Goal: Transaction & Acquisition: Download file/media

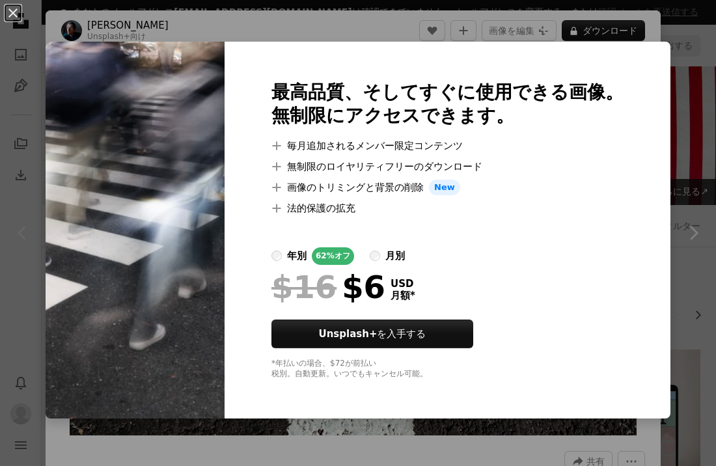
scroll to position [4851, 0]
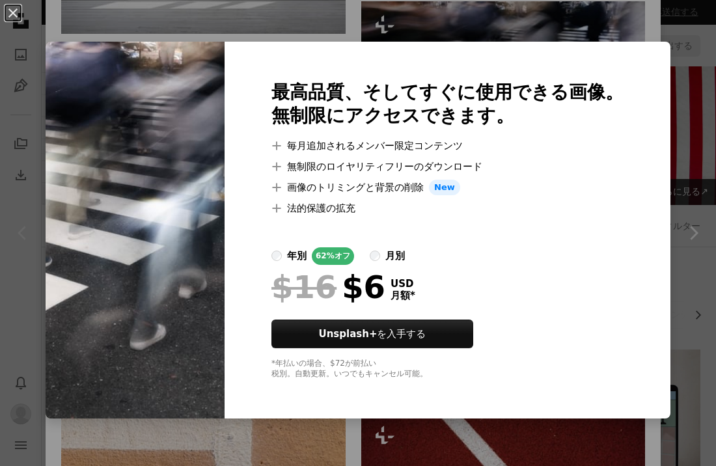
click at [523, 21] on div "An X shape 最高品質、そしてすぐに使用できる画像。 無制限にアクセスできます。 A plus sign 毎月追加されるメンバー限定コンテンツ A p…" at bounding box center [358, 233] width 716 height 466
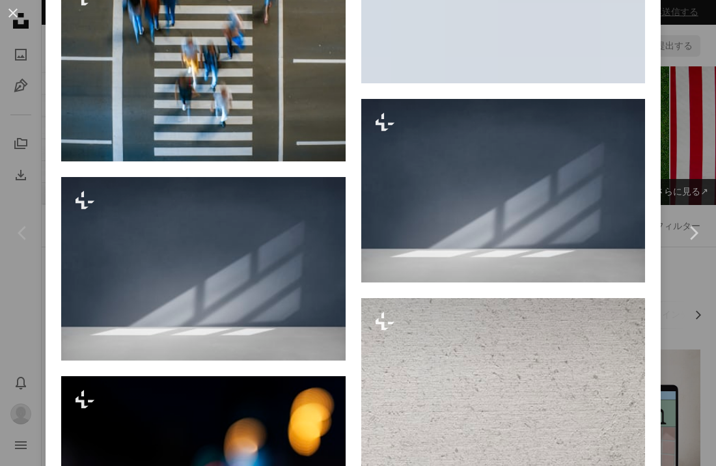
scroll to position [10910, 0]
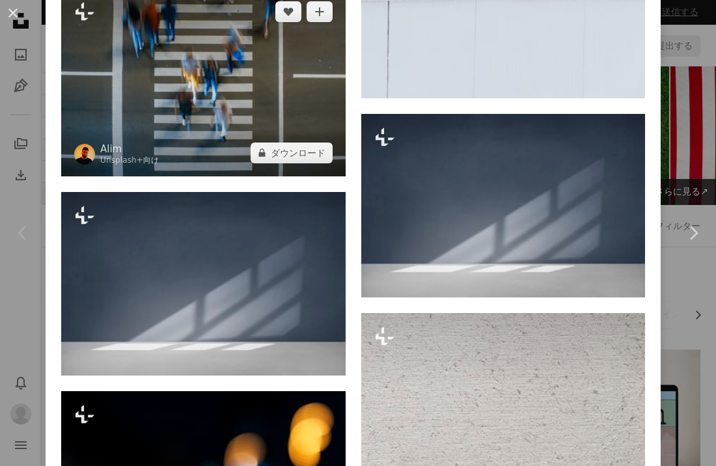
click at [278, 176] on img at bounding box center [203, 82] width 285 height 188
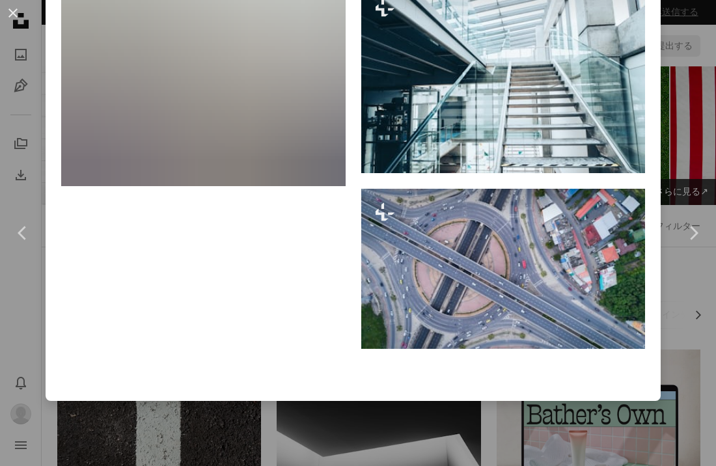
scroll to position [8566, 0]
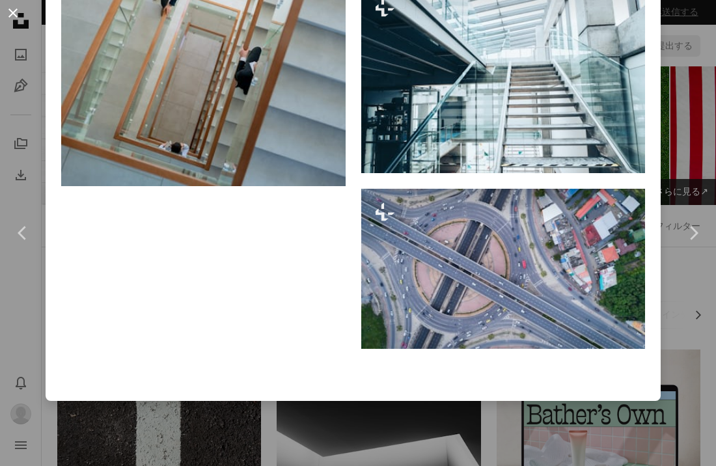
click at [16, 15] on button "An X shape" at bounding box center [13, 13] width 16 height 16
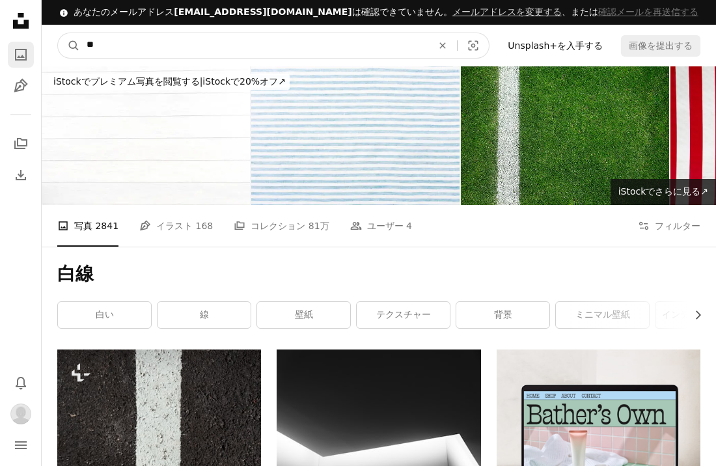
drag, startPoint x: 160, startPoint y: 46, endPoint x: 31, endPoint y: 42, distance: 129.6
type input "****"
click at [69, 45] on button "A magnifying glass" at bounding box center [69, 45] width 22 height 25
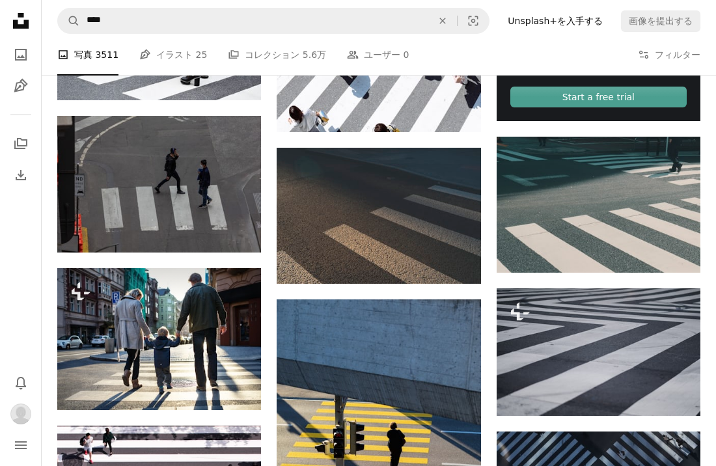
scroll to position [527, 0]
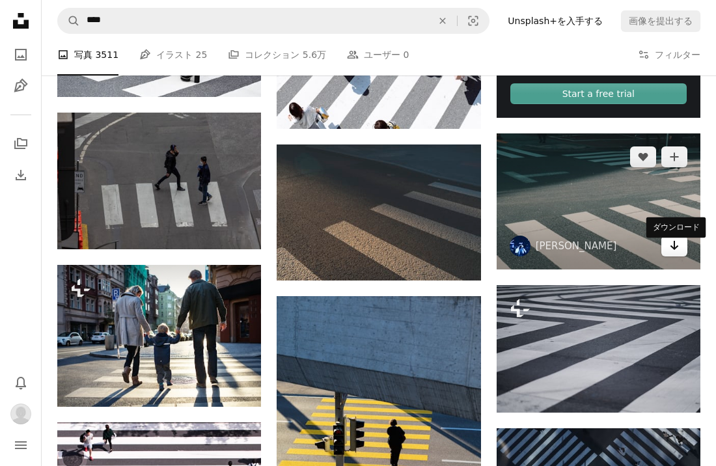
click at [676, 250] on icon "ダウンロード" at bounding box center [675, 245] width 8 height 9
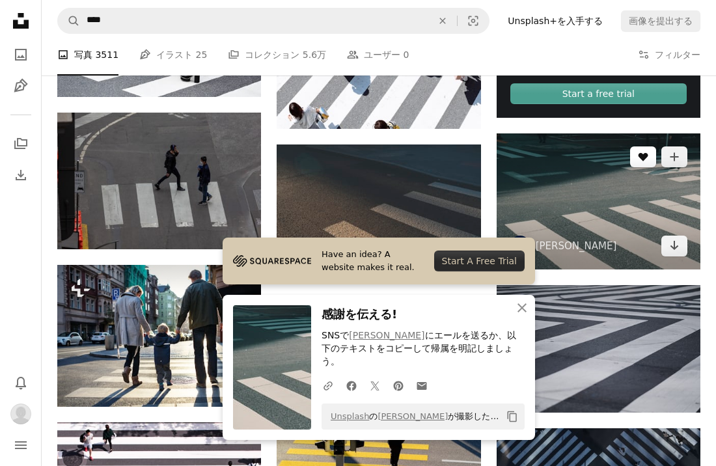
click at [646, 167] on button "A heart" at bounding box center [643, 156] width 26 height 21
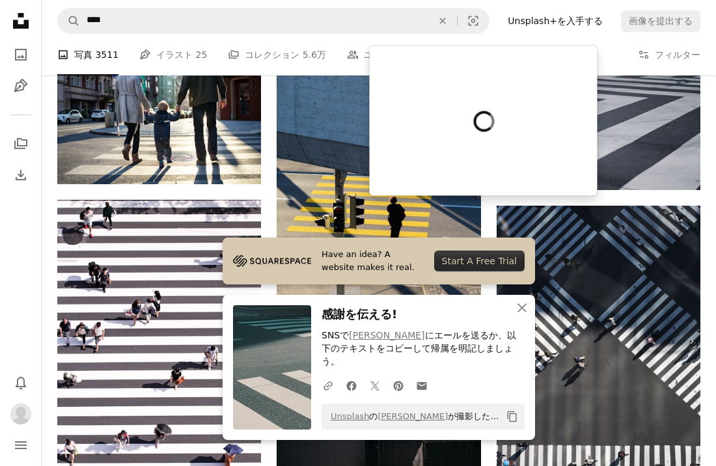
scroll to position [752, 0]
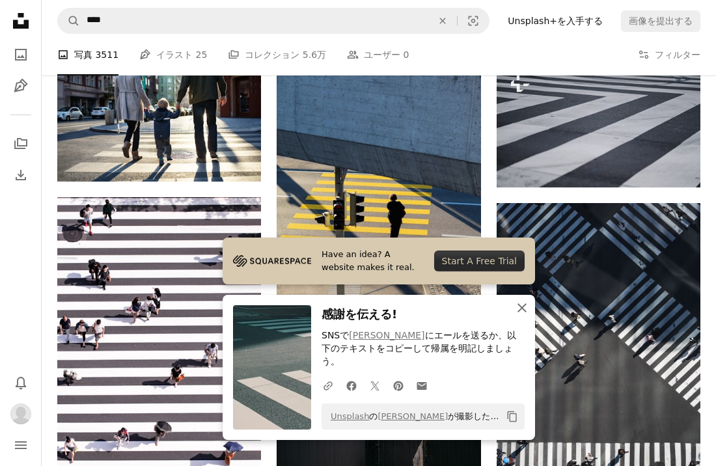
click at [524, 316] on icon "An X shape" at bounding box center [522, 308] width 16 height 16
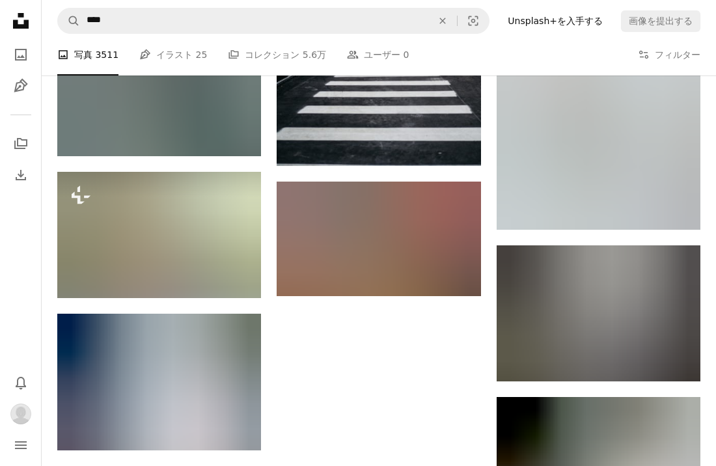
scroll to position [1238, 0]
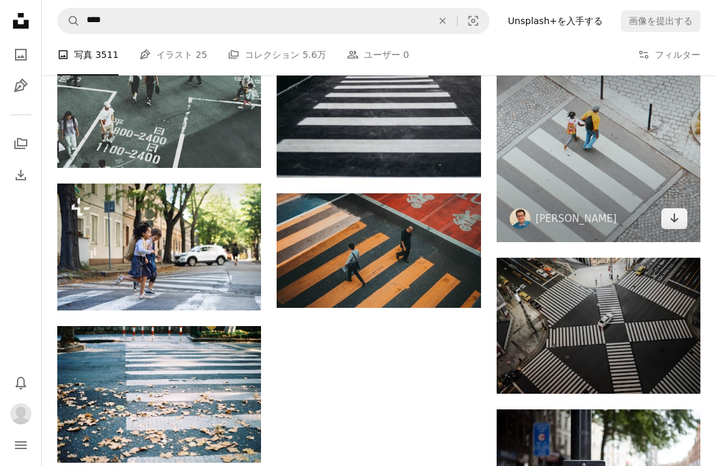
click at [576, 161] on img at bounding box center [599, 140] width 204 height 204
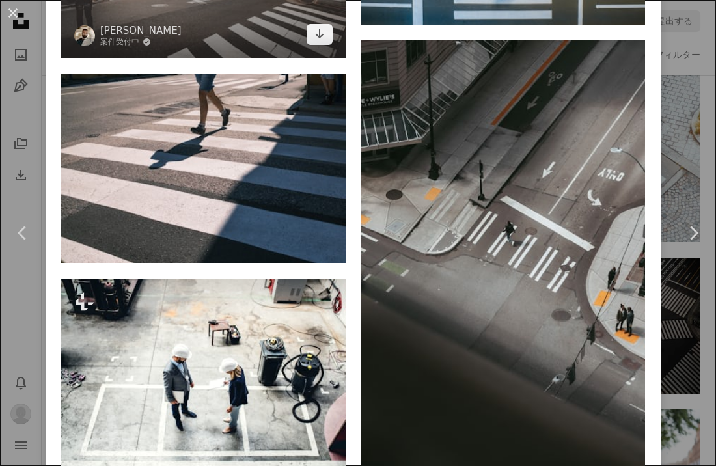
scroll to position [2696, 0]
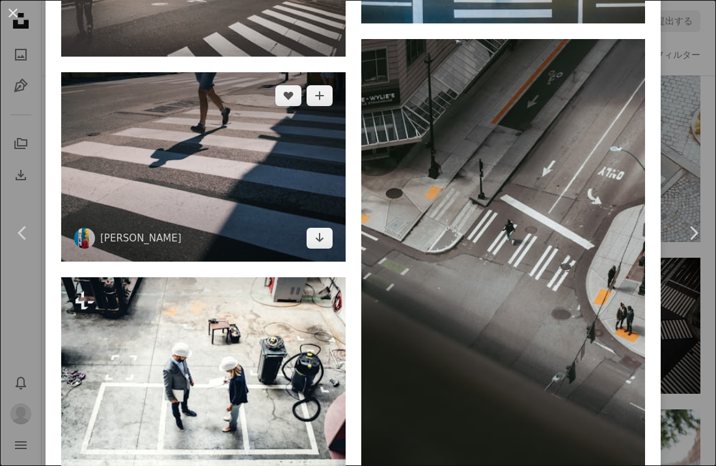
click at [217, 247] on img at bounding box center [203, 166] width 285 height 189
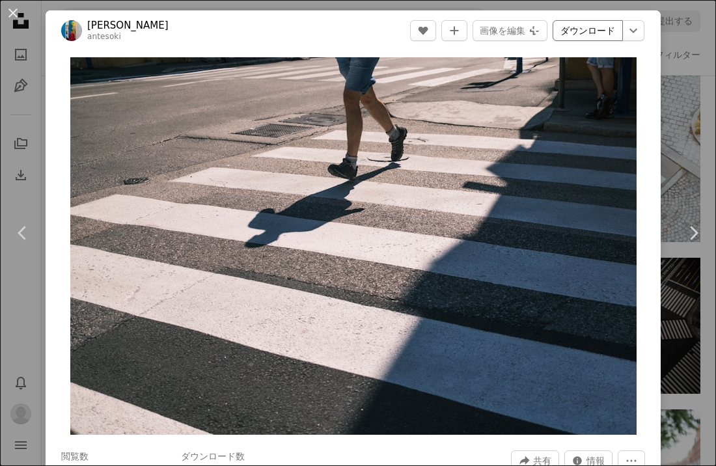
click at [605, 33] on link "ダウンロード" at bounding box center [588, 30] width 70 height 21
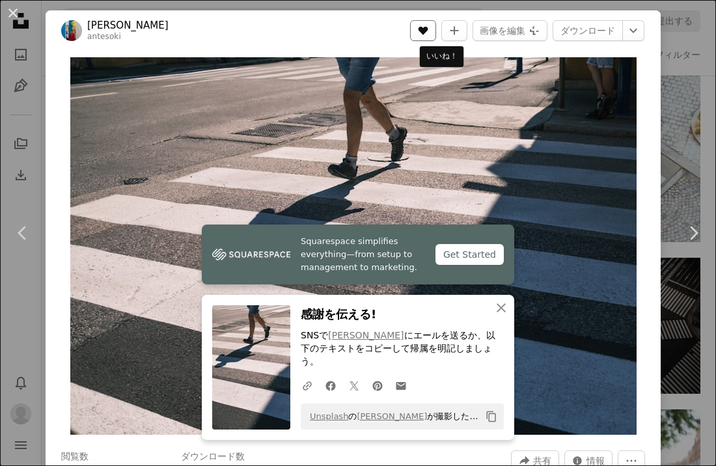
click at [428, 33] on icon "いいね！" at bounding box center [424, 31] width 10 height 8
click at [12, 14] on button "An X shape" at bounding box center [13, 13] width 16 height 16
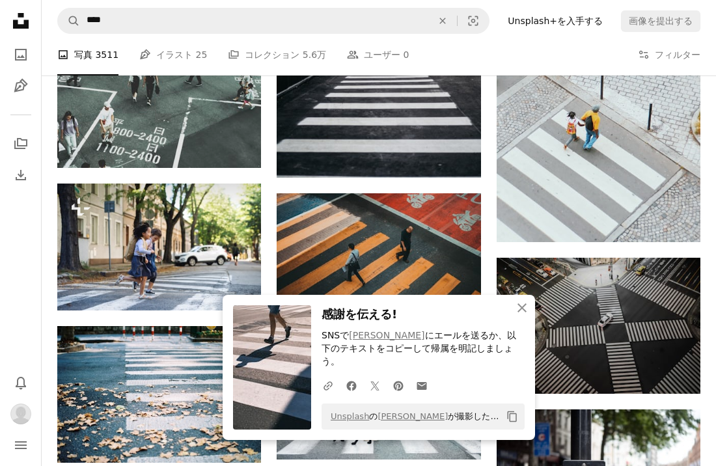
click at [12, 14] on icon "Unsplash logo Unsplash ホーム" at bounding box center [21, 21] width 26 height 26
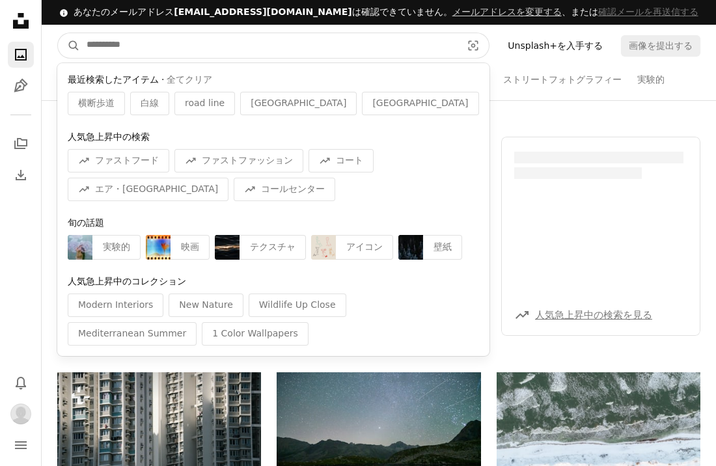
click at [220, 51] on input "サイト内でビジュアルを探す" at bounding box center [269, 45] width 378 height 25
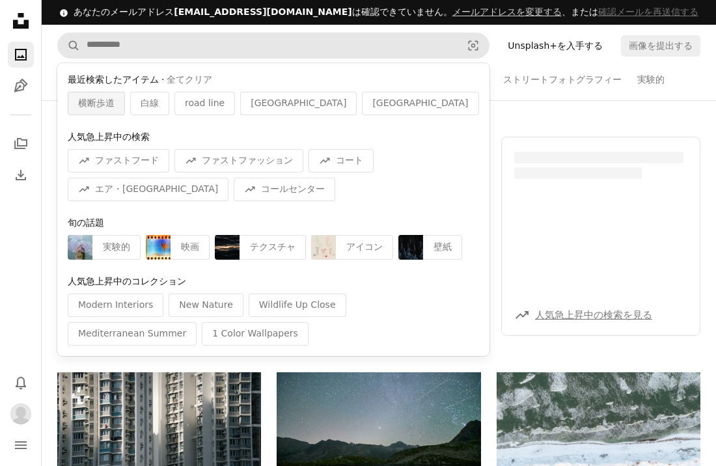
click at [102, 98] on span "横断歩道" at bounding box center [96, 103] width 36 height 13
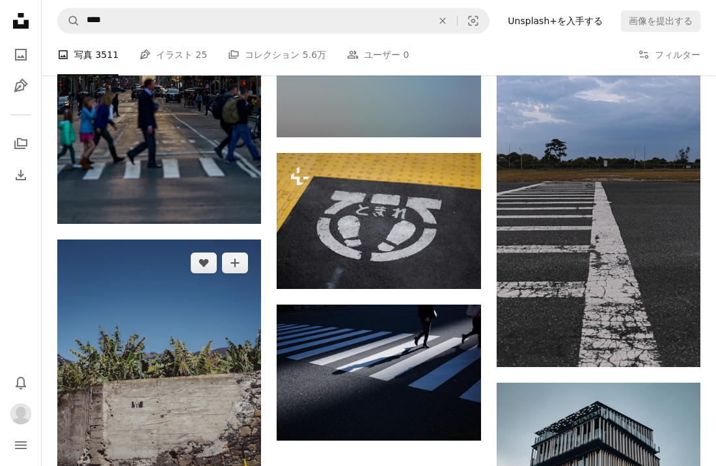
scroll to position [2582, 0]
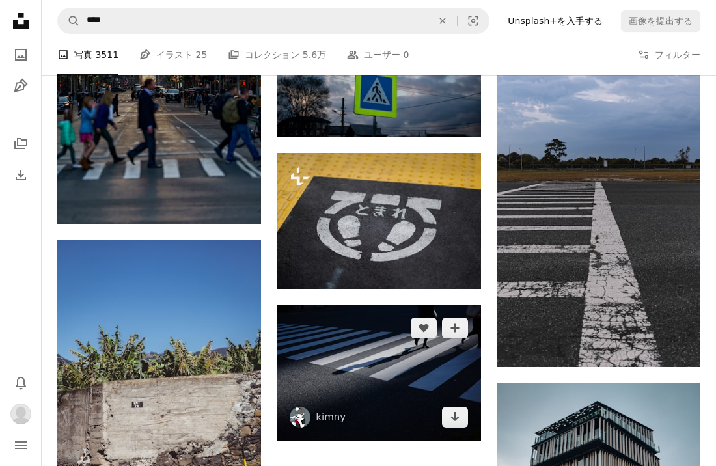
click at [377, 369] on img at bounding box center [379, 373] width 204 height 136
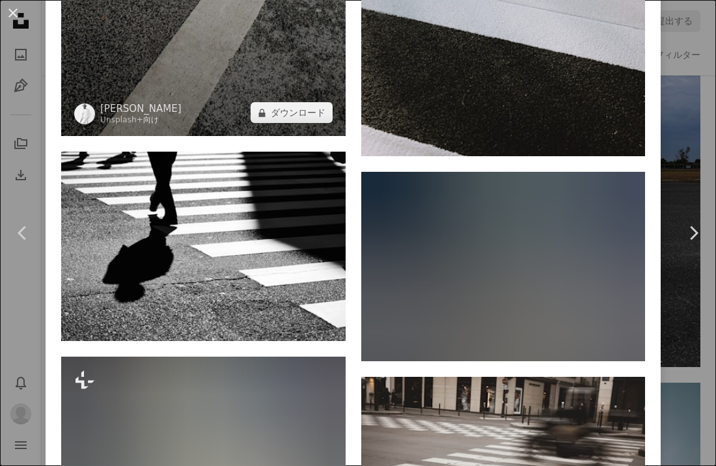
scroll to position [3001, 0]
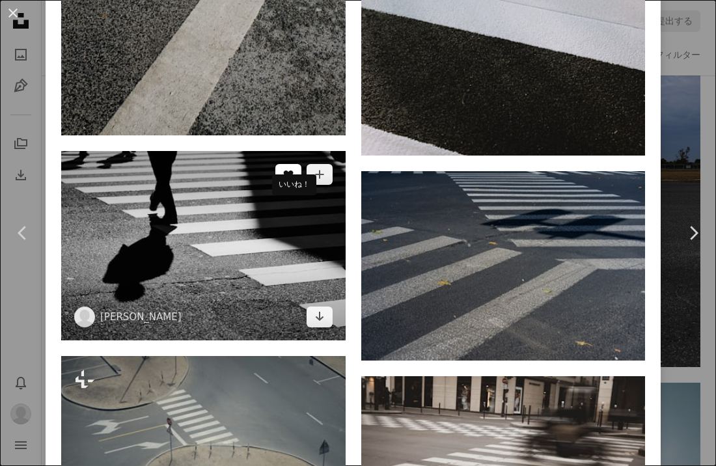
click at [291, 185] on button "A heart" at bounding box center [288, 174] width 26 height 21
click at [322, 324] on icon "Arrow pointing down" at bounding box center [319, 317] width 10 height 16
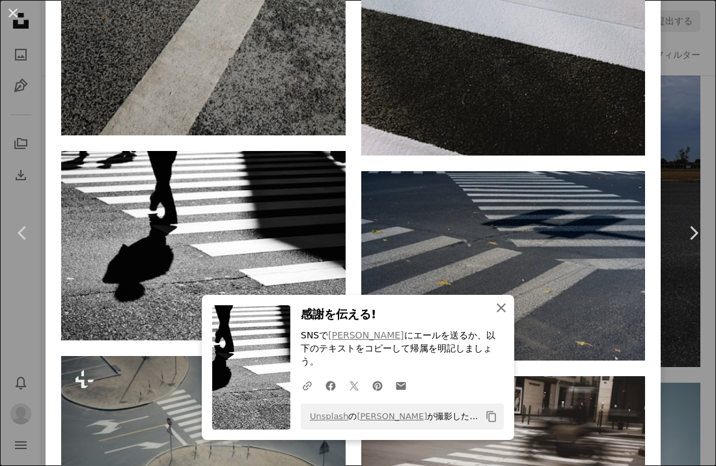
click at [498, 316] on icon "An X shape" at bounding box center [501, 308] width 16 height 16
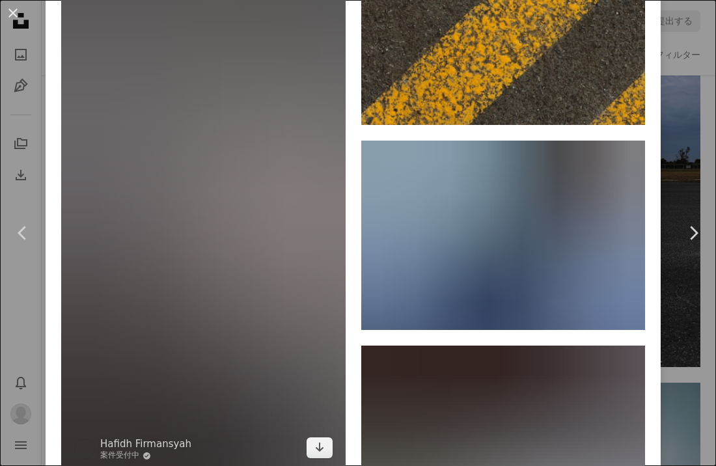
scroll to position [4454, 0]
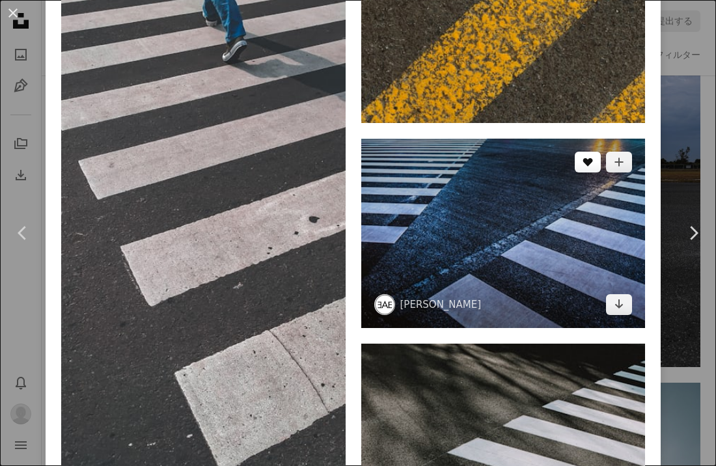
click at [598, 173] on button "A heart" at bounding box center [588, 162] width 26 height 21
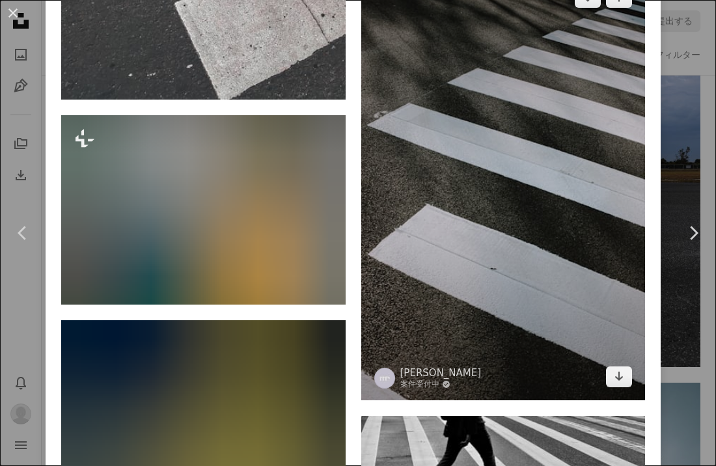
scroll to position [4801, 0]
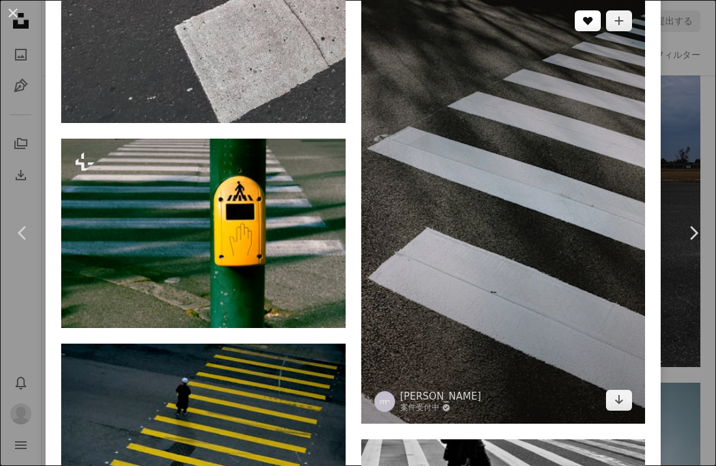
click at [593, 25] on icon "いいね！" at bounding box center [588, 21] width 10 height 8
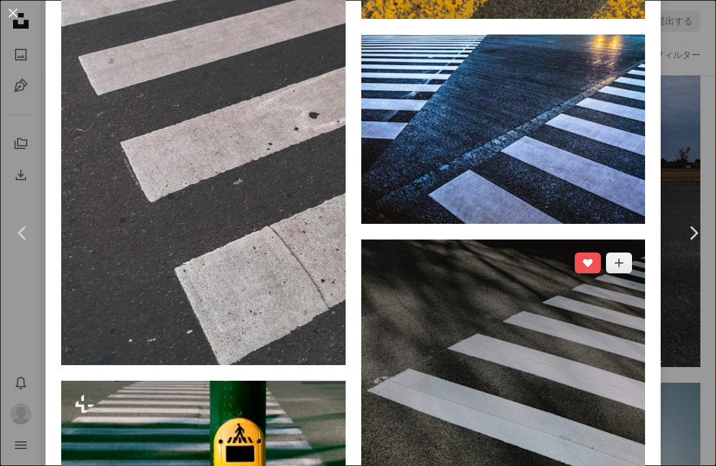
scroll to position [4537, 0]
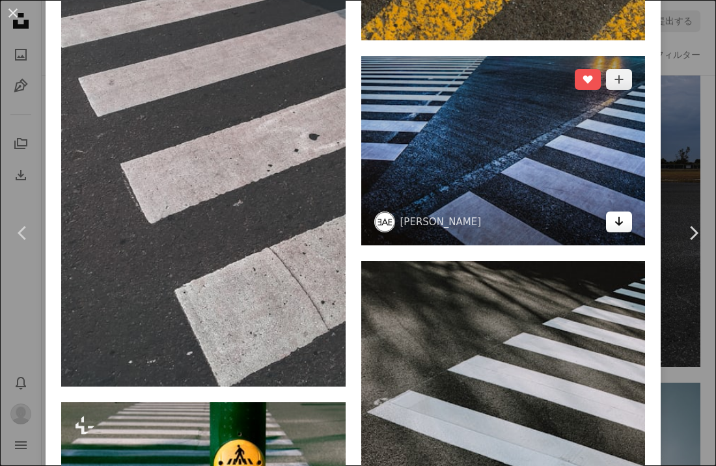
click at [624, 226] on icon "ダウンロード" at bounding box center [619, 221] width 8 height 9
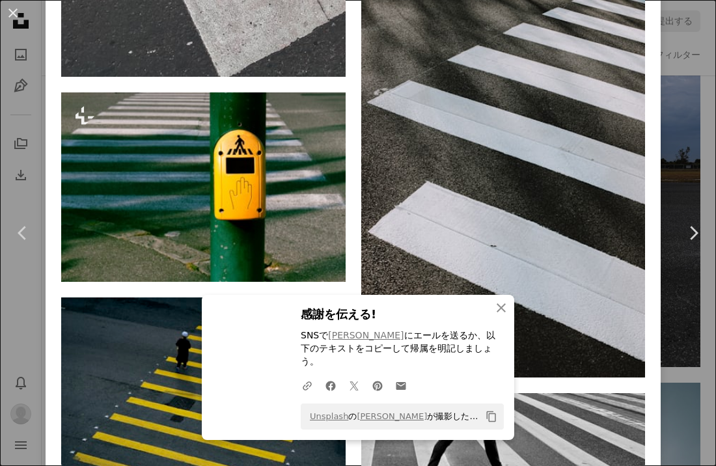
scroll to position [4904, 0]
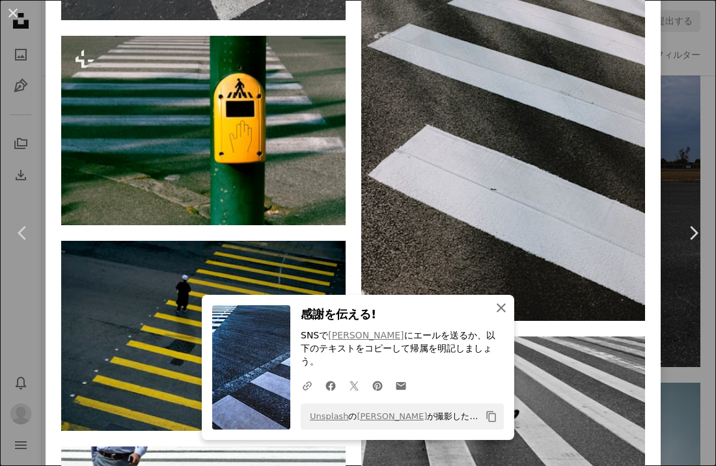
click at [496, 316] on icon "An X shape" at bounding box center [501, 308] width 16 height 16
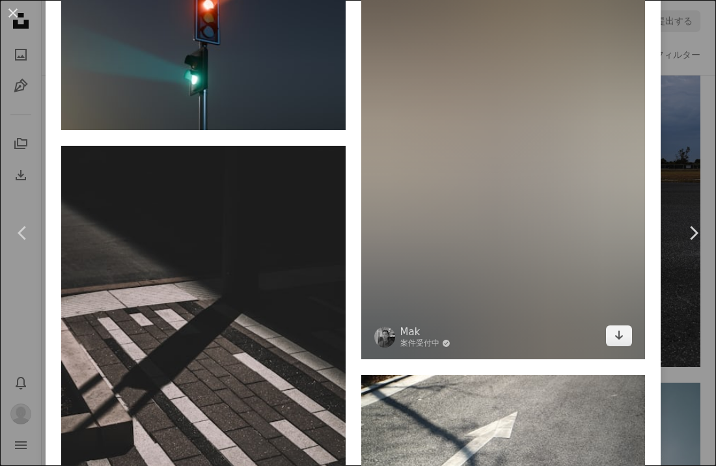
scroll to position [7782, 0]
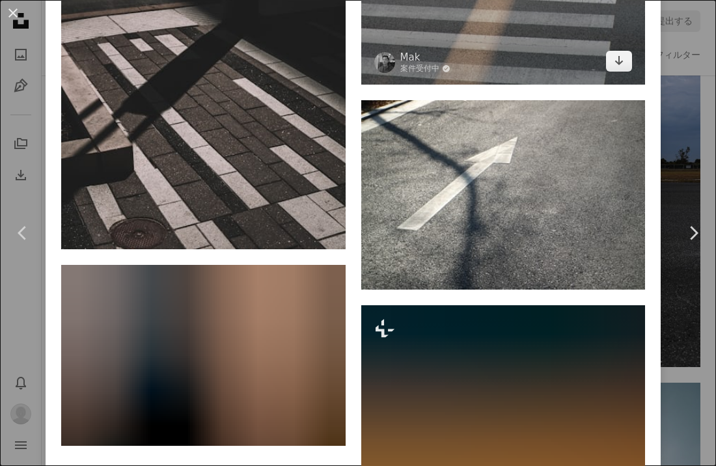
scroll to position [8063, 0]
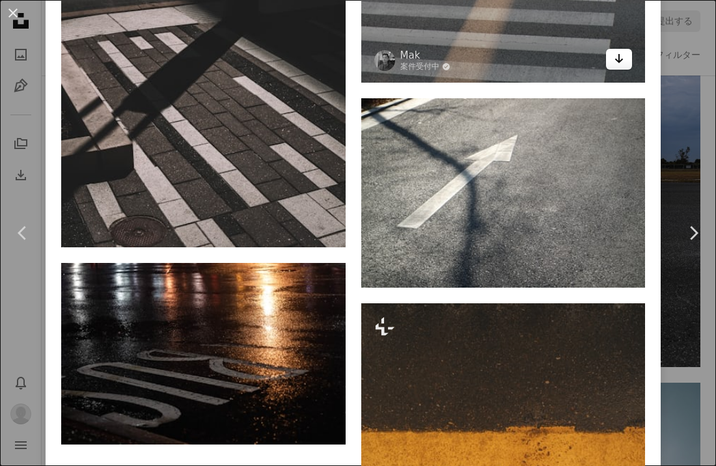
click at [624, 66] on icon "Arrow pointing down" at bounding box center [619, 59] width 10 height 16
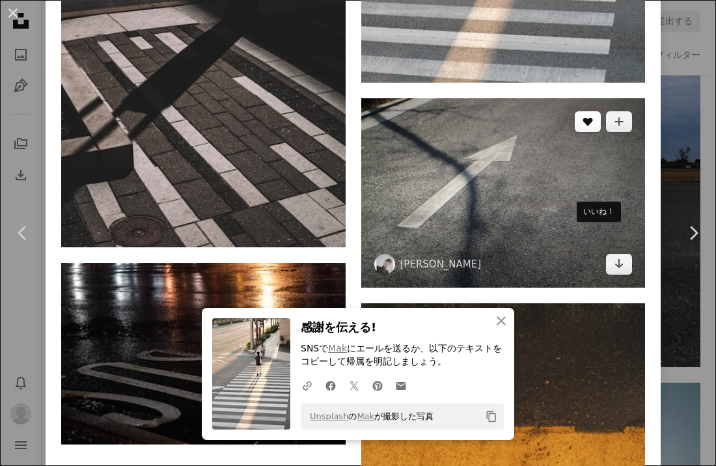
click at [593, 126] on icon "いいね！" at bounding box center [588, 122] width 10 height 8
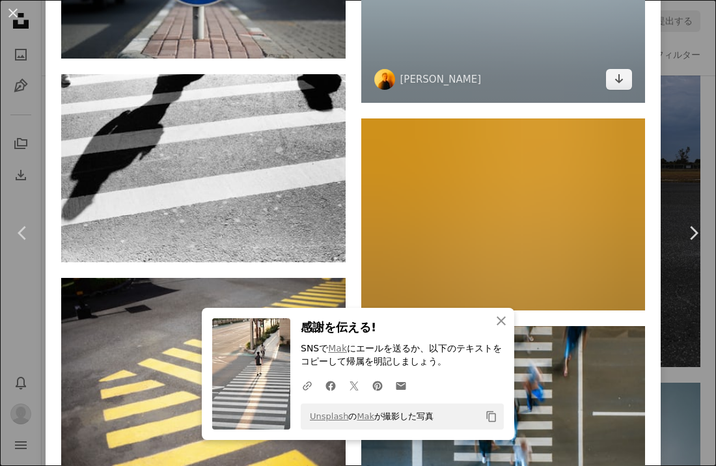
scroll to position [9289, 0]
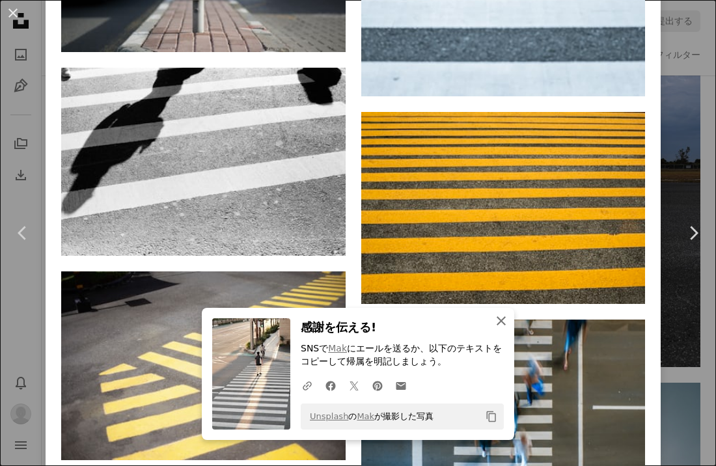
click at [506, 324] on icon "An X shape" at bounding box center [501, 321] width 16 height 16
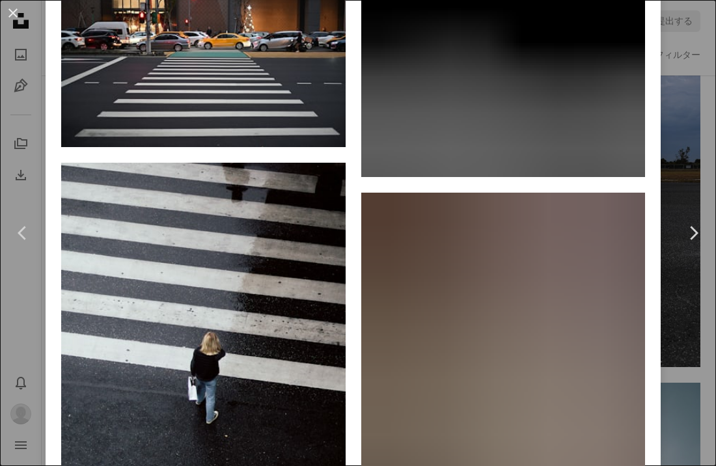
scroll to position [10854, 0]
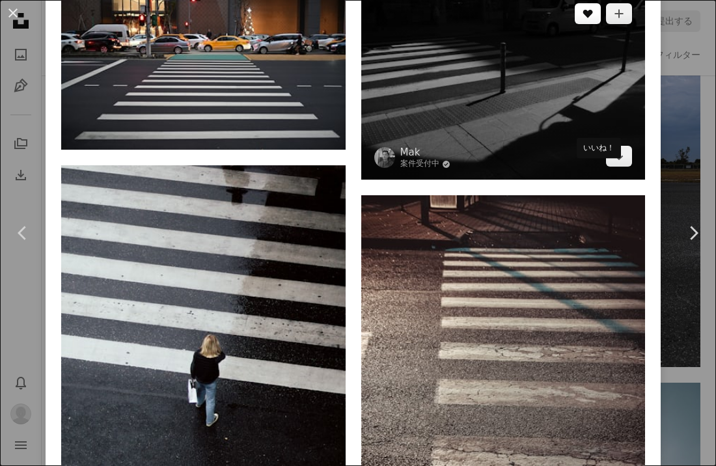
click at [593, 19] on icon "A heart" at bounding box center [588, 13] width 10 height 10
click at [624, 160] on icon "ダウンロード" at bounding box center [619, 155] width 8 height 9
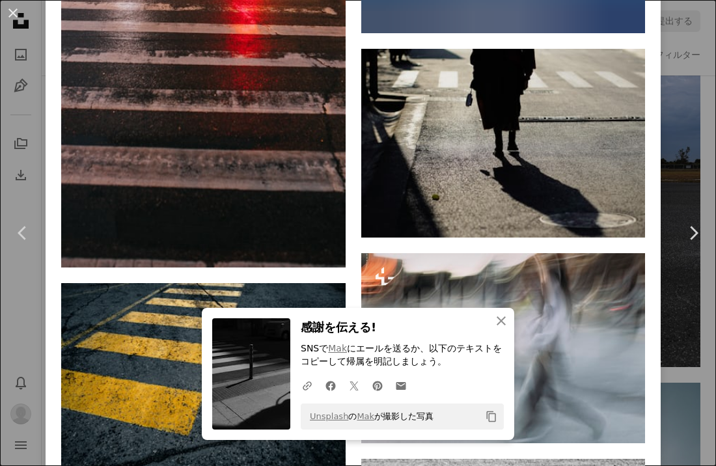
scroll to position [13058, 0]
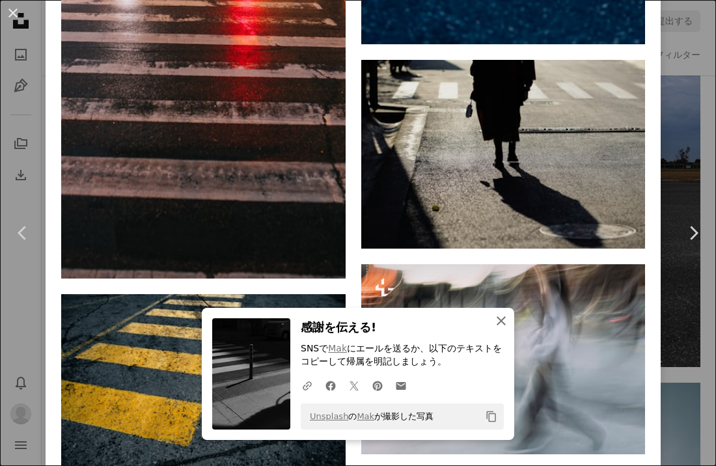
click at [497, 324] on icon "An X shape" at bounding box center [501, 321] width 16 height 16
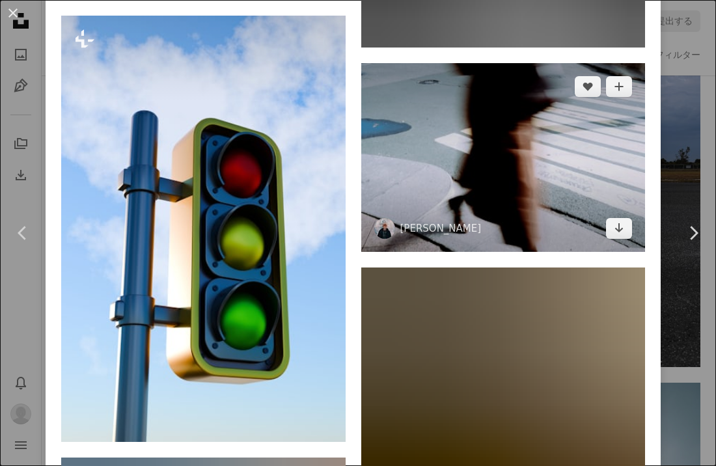
scroll to position [14585, 0]
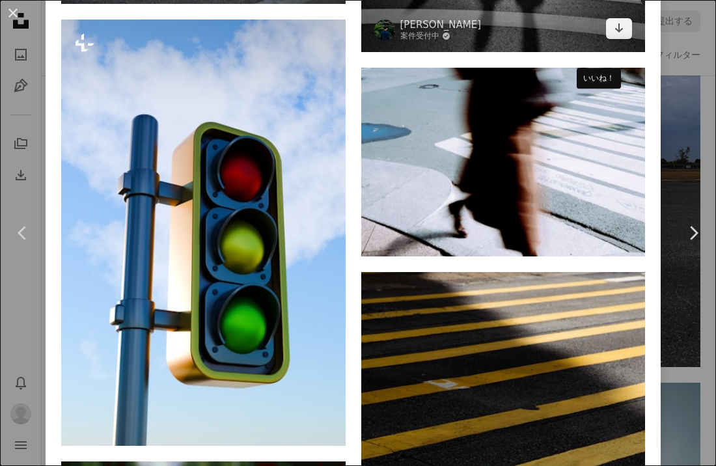
click at [622, 39] on link "Arrow pointing down" at bounding box center [619, 28] width 26 height 21
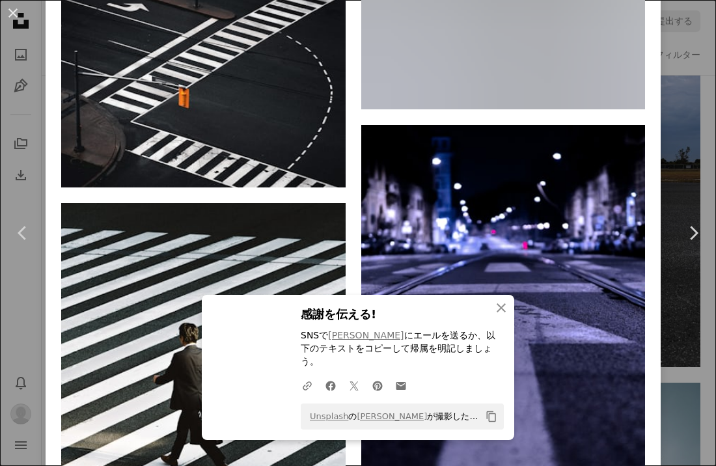
scroll to position [16671, 0]
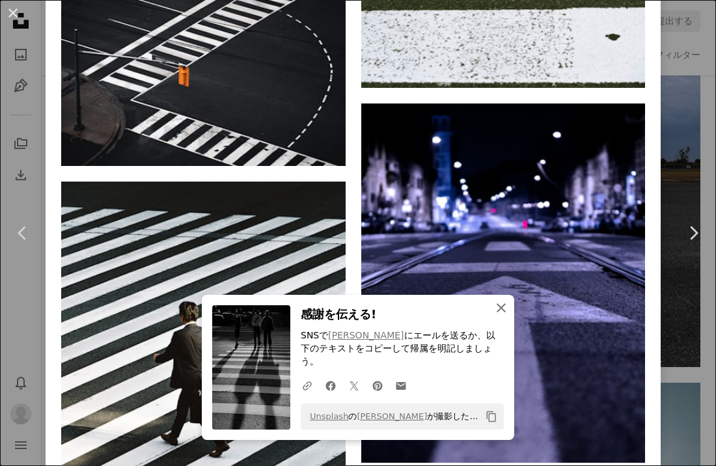
click at [501, 316] on icon "An X shape" at bounding box center [501, 308] width 16 height 16
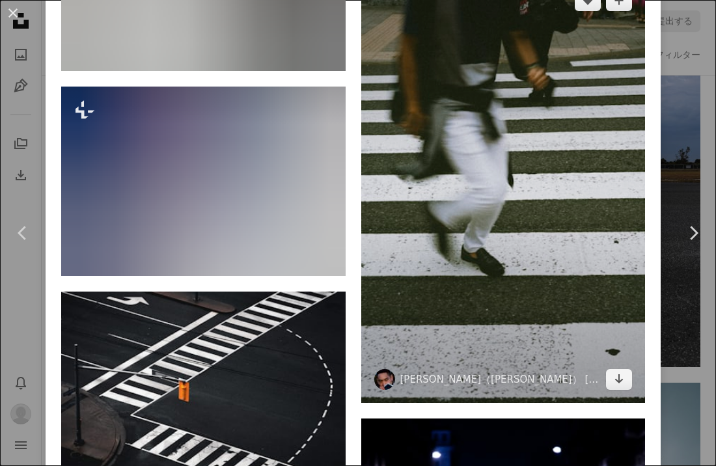
scroll to position [16342, 0]
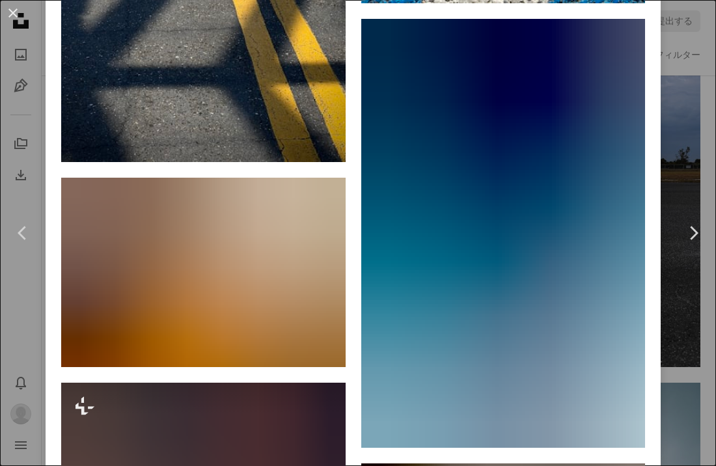
scroll to position [17955, 0]
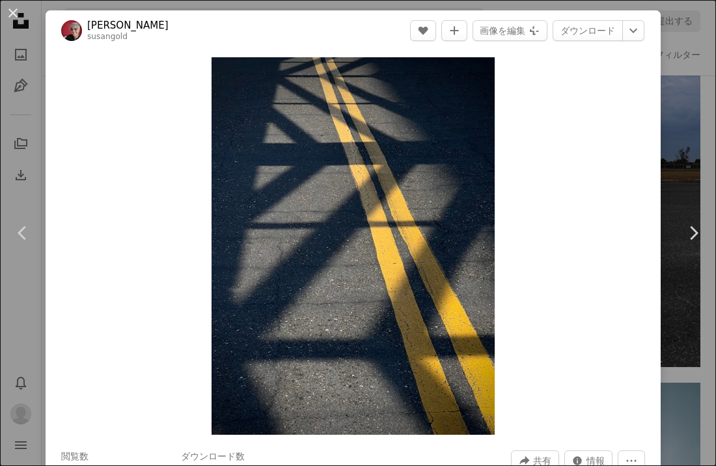
click at [673, 104] on div "An X shape Chevron left Chevron right [PERSON_NAME] susangold A heart A plus si…" at bounding box center [358, 233] width 716 height 466
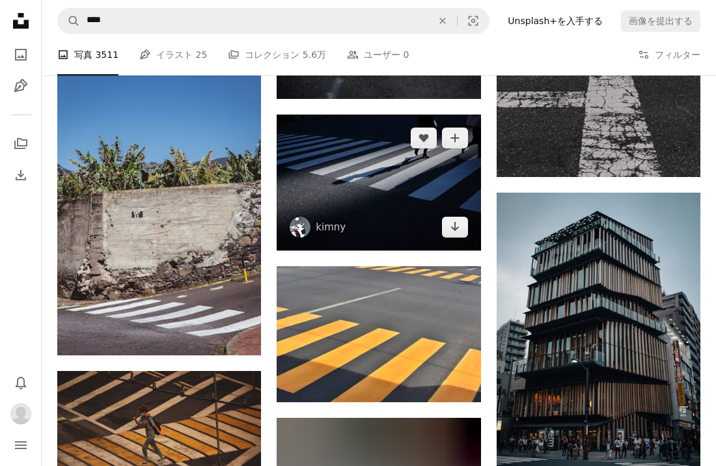
scroll to position [2700, 0]
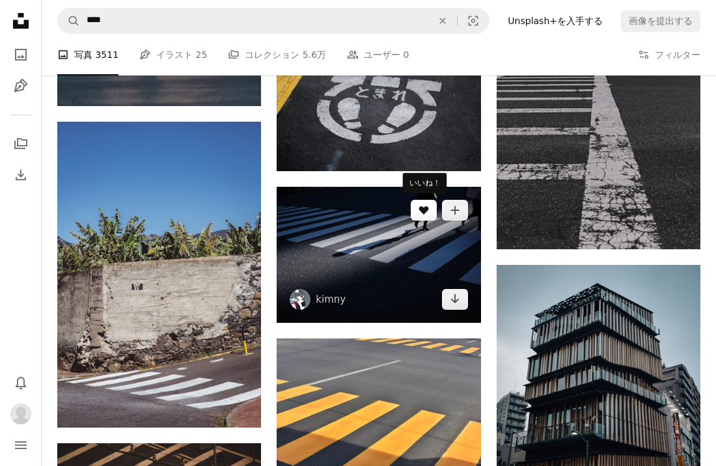
click at [428, 210] on icon "A heart" at bounding box center [424, 210] width 10 height 10
click at [452, 299] on icon "ダウンロード" at bounding box center [455, 298] width 8 height 9
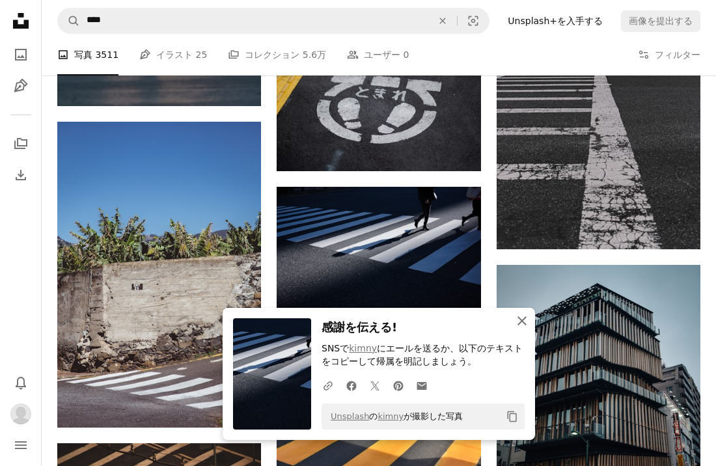
click at [520, 322] on icon "button" at bounding box center [522, 320] width 9 height 9
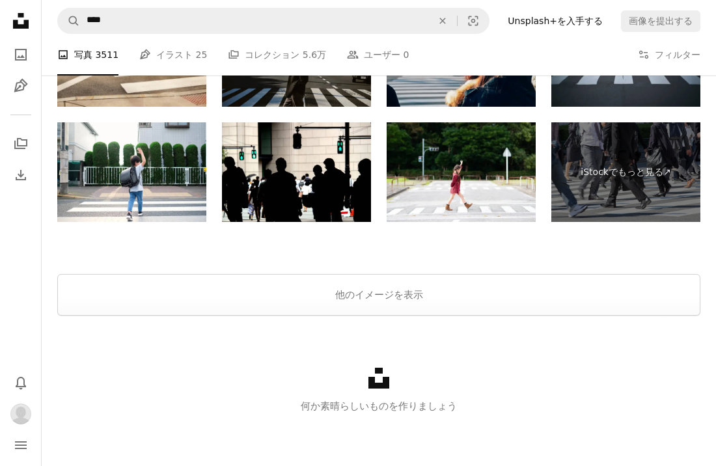
scroll to position [6694, 0]
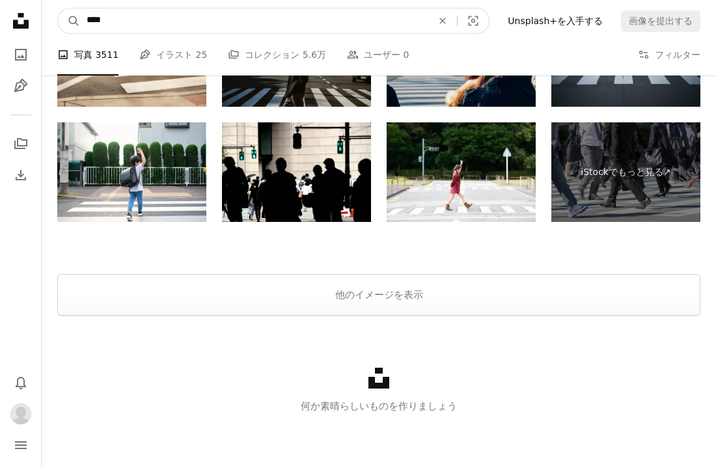
click at [126, 13] on input "****" at bounding box center [254, 20] width 348 height 25
drag, startPoint x: 136, startPoint y: 25, endPoint x: 34, endPoint y: 7, distance: 103.8
type input "***"
click at [69, 21] on button "A magnifying glass" at bounding box center [69, 20] width 22 height 25
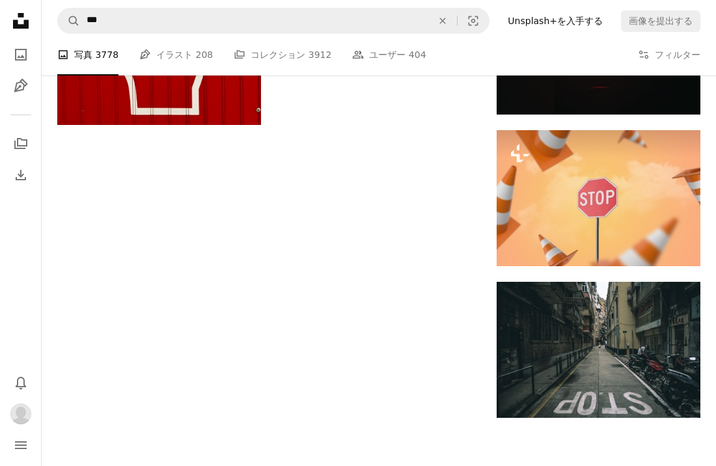
scroll to position [1593, 0]
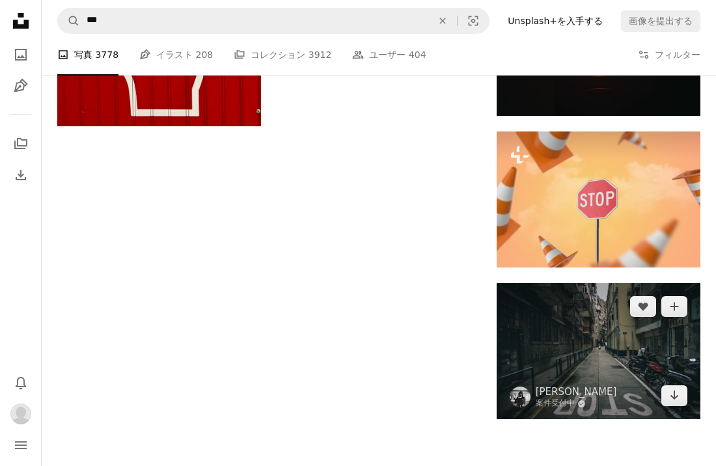
click at [532, 367] on img at bounding box center [599, 351] width 204 height 136
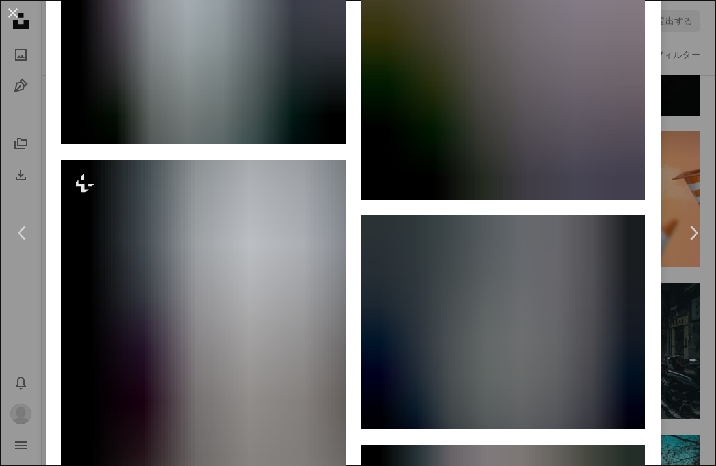
scroll to position [2401, 0]
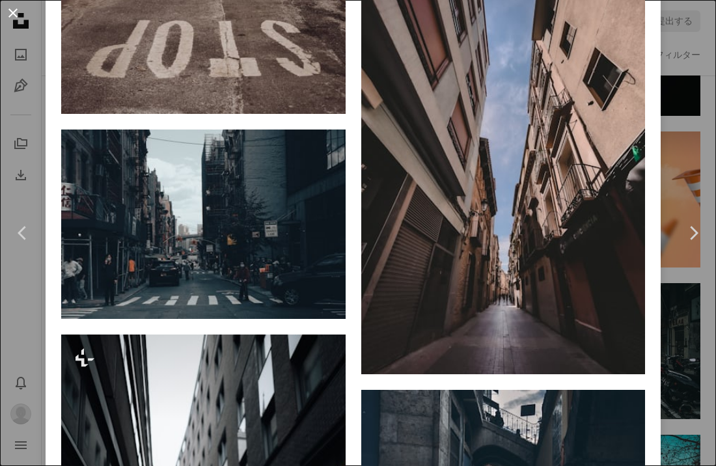
click at [14, 13] on button "An X shape" at bounding box center [13, 13] width 16 height 16
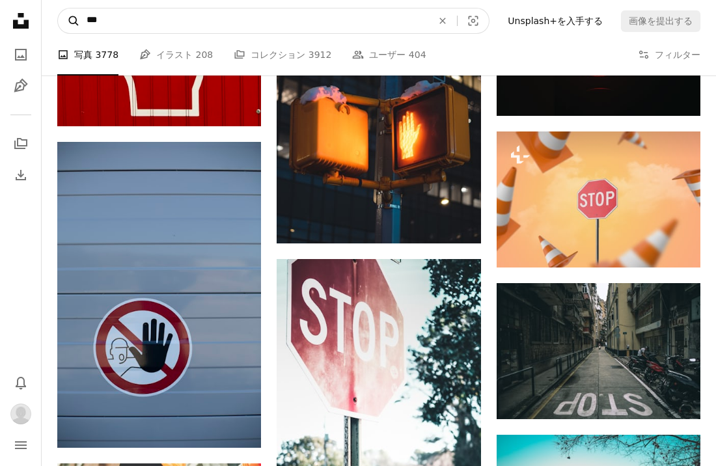
drag, startPoint x: 133, startPoint y: 21, endPoint x: 69, endPoint y: 21, distance: 64.5
click at [70, 21] on form "A magnifying glass *** An X shape Visual search" at bounding box center [273, 21] width 432 height 26
paste input "*"
type input "****"
click at [69, 21] on button "A magnifying glass" at bounding box center [69, 20] width 22 height 25
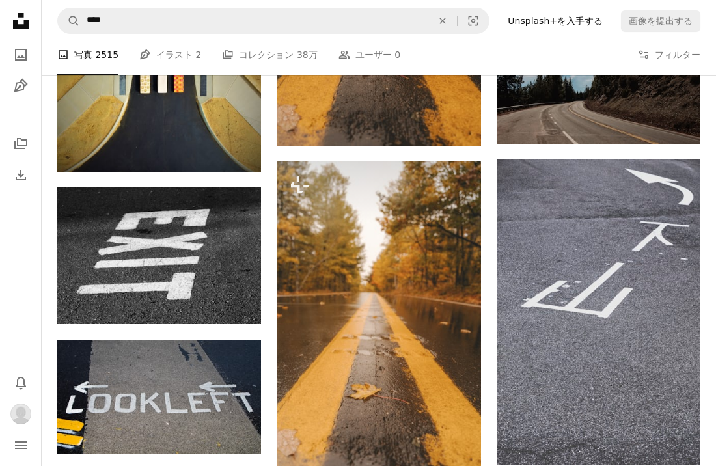
scroll to position [1088, 0]
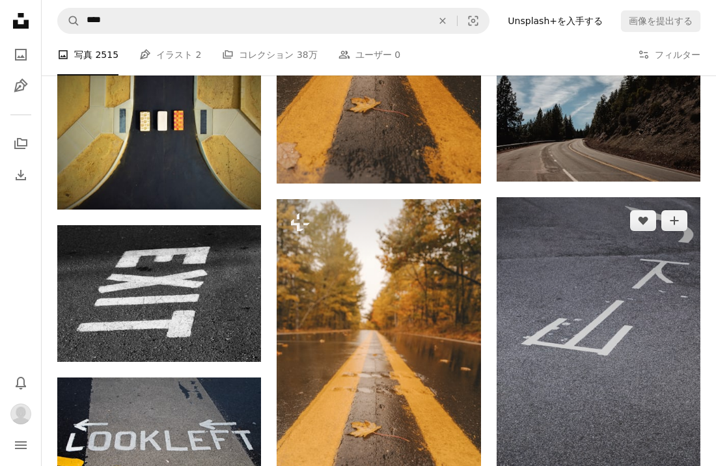
click at [595, 320] on img at bounding box center [599, 350] width 204 height 306
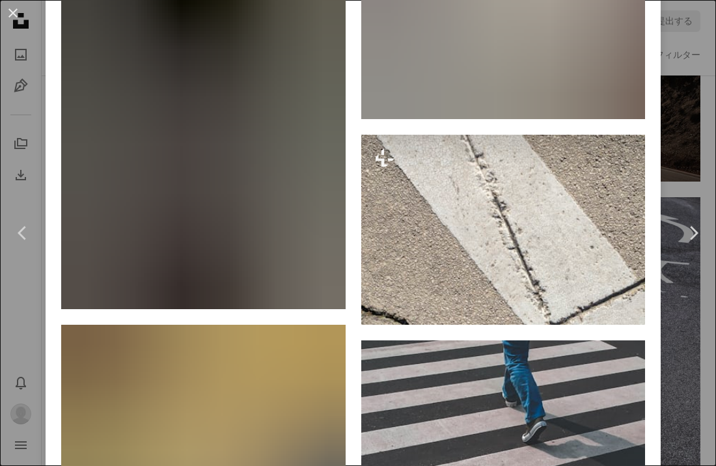
scroll to position [6404, 0]
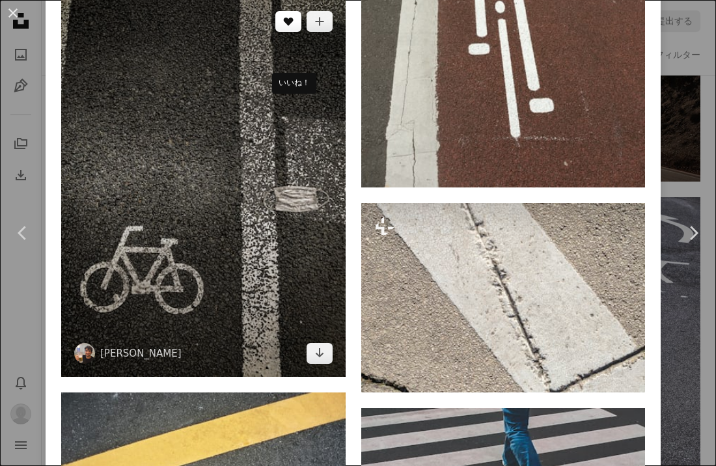
click at [292, 26] on icon "いいね！" at bounding box center [288, 22] width 10 height 8
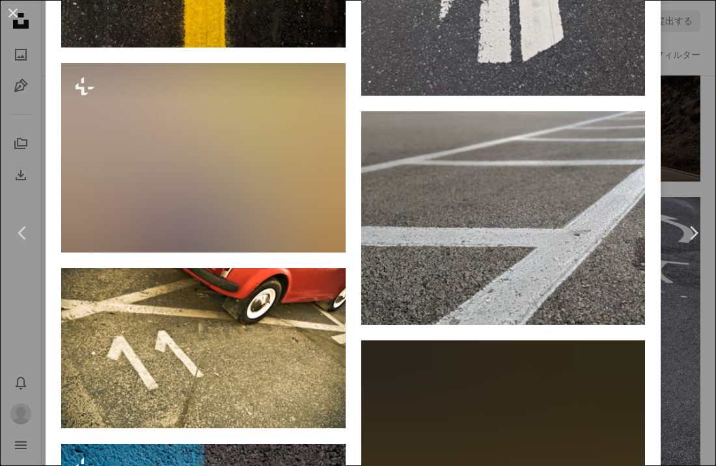
scroll to position [17240, 0]
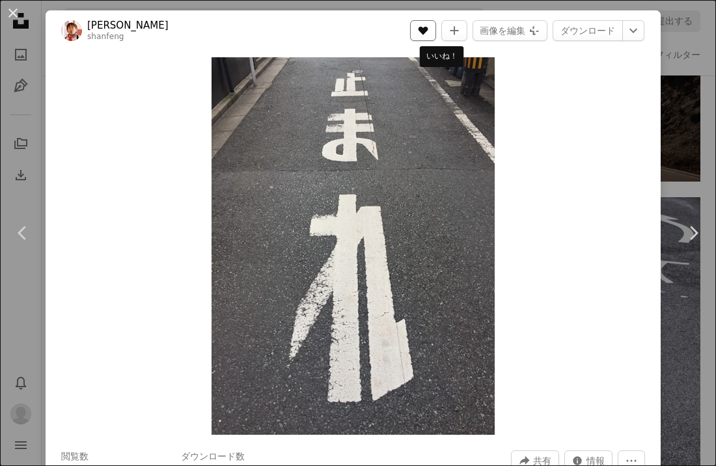
click at [428, 32] on icon "A heart" at bounding box center [423, 30] width 10 height 10
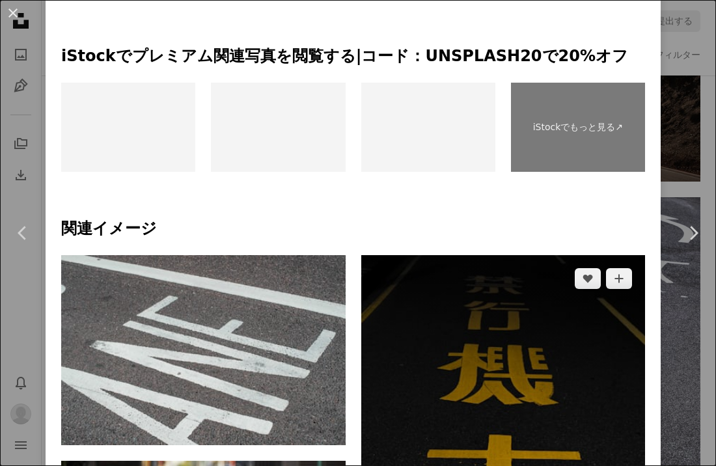
scroll to position [611, 0]
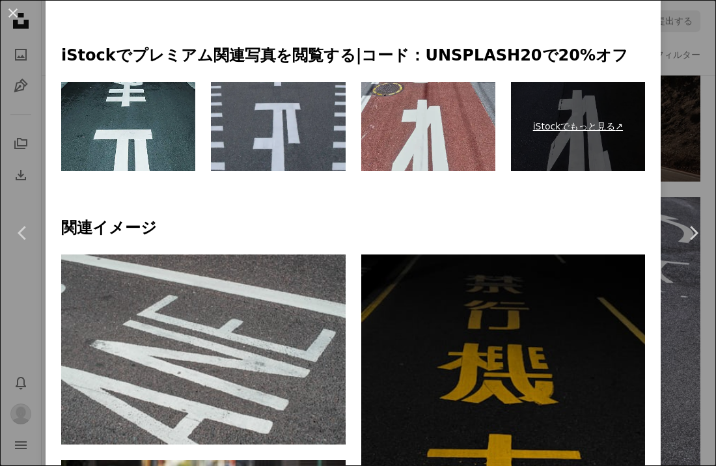
click at [568, 120] on link "iStockでもっと見る ↗" at bounding box center [578, 127] width 134 height 90
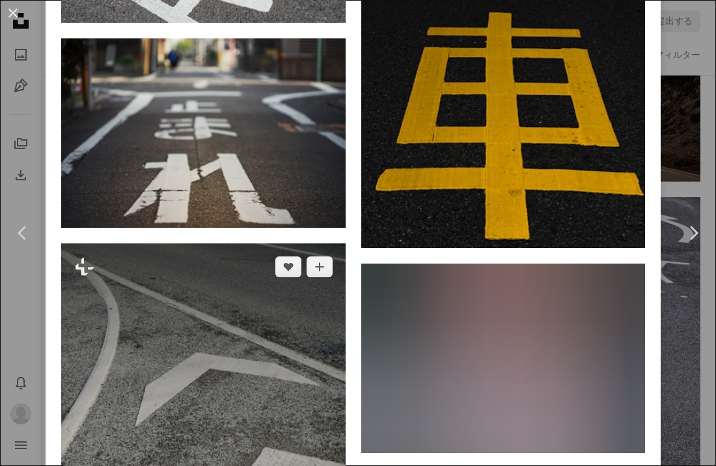
scroll to position [1023, 0]
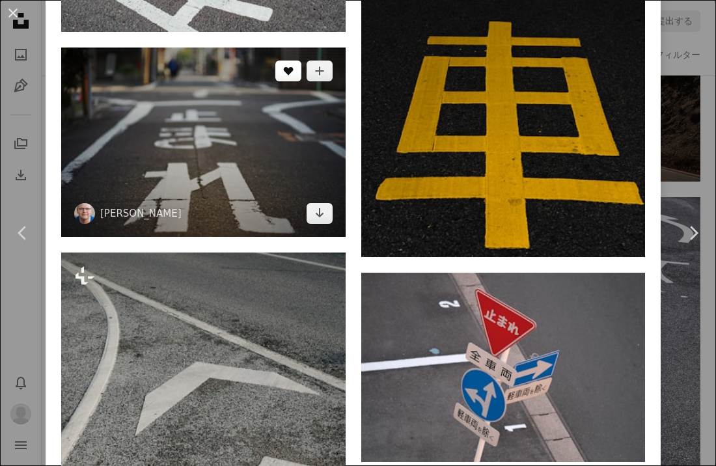
click at [294, 74] on icon "A heart" at bounding box center [288, 71] width 10 height 10
click at [322, 213] on icon "Arrow pointing down" at bounding box center [319, 213] width 10 height 16
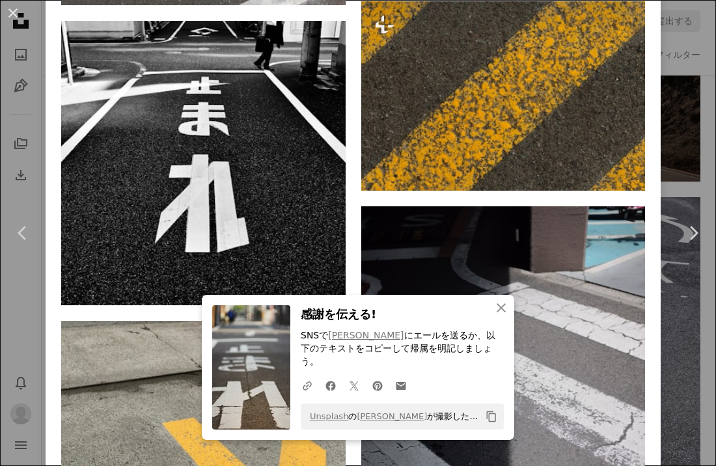
scroll to position [2597, 0]
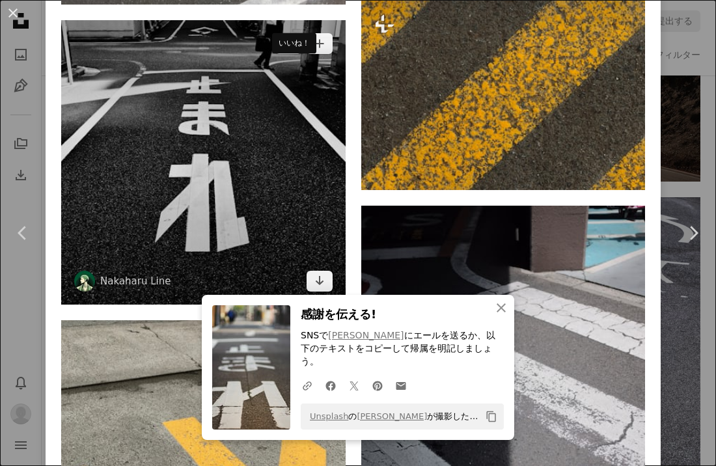
click at [293, 48] on icon "いいね！" at bounding box center [288, 44] width 10 height 8
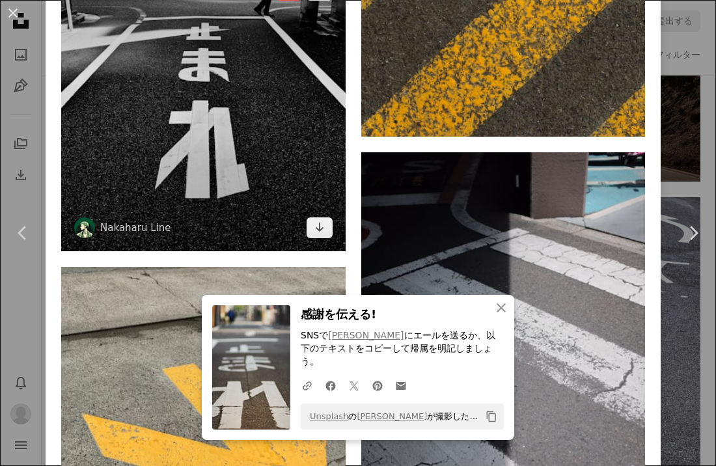
scroll to position [2653, 0]
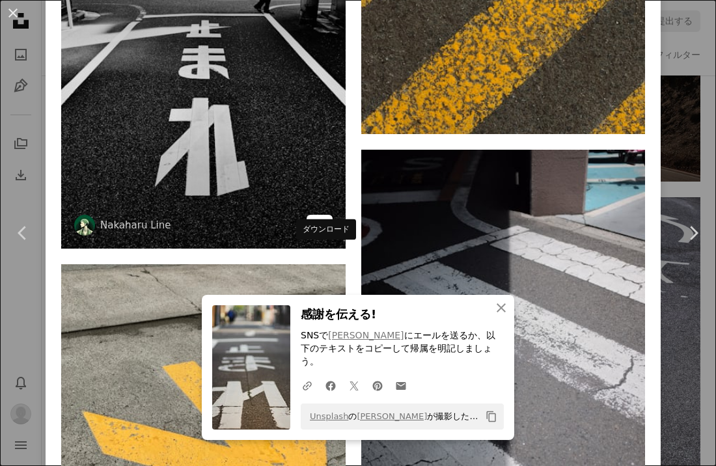
click at [325, 232] on icon "Arrow pointing down" at bounding box center [319, 225] width 10 height 16
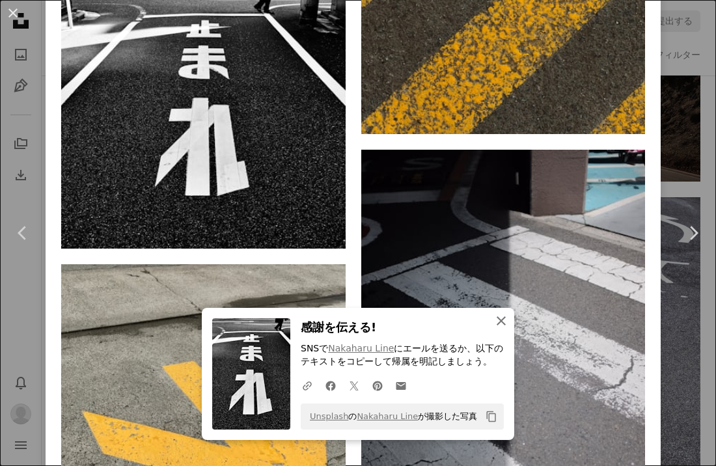
click at [501, 320] on icon "An X shape" at bounding box center [501, 321] width 16 height 16
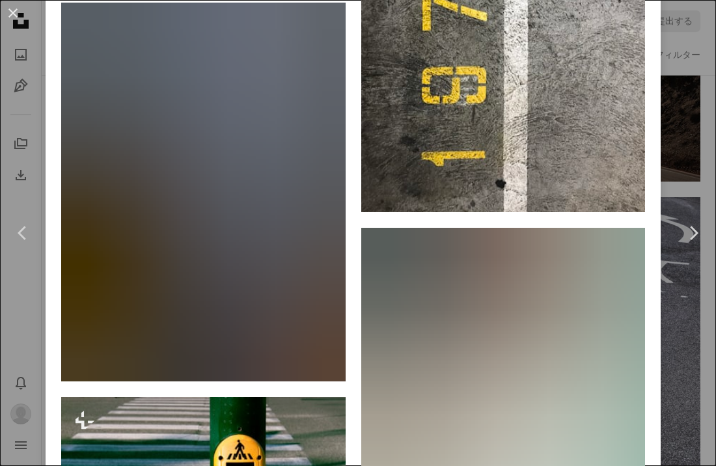
scroll to position [3422, 0]
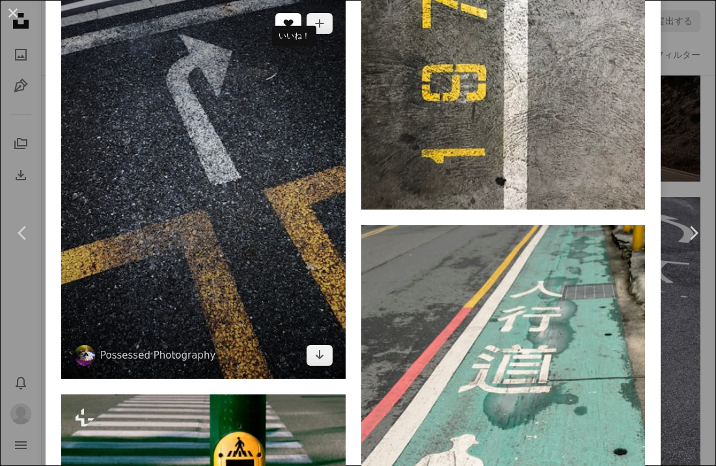
click at [291, 29] on icon "A heart" at bounding box center [288, 23] width 10 height 10
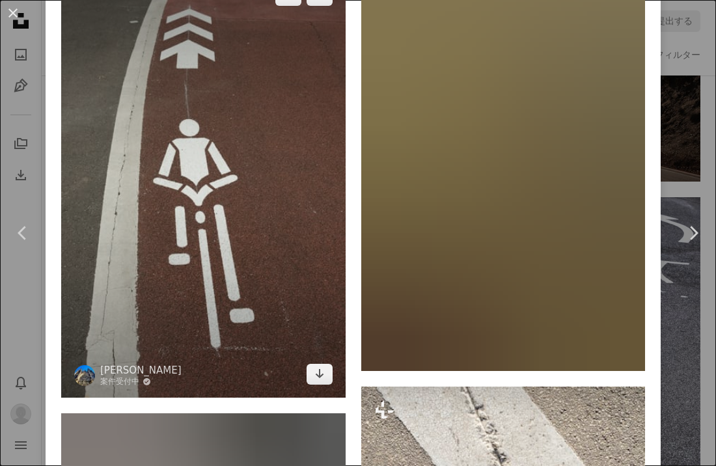
scroll to position [4699, 0]
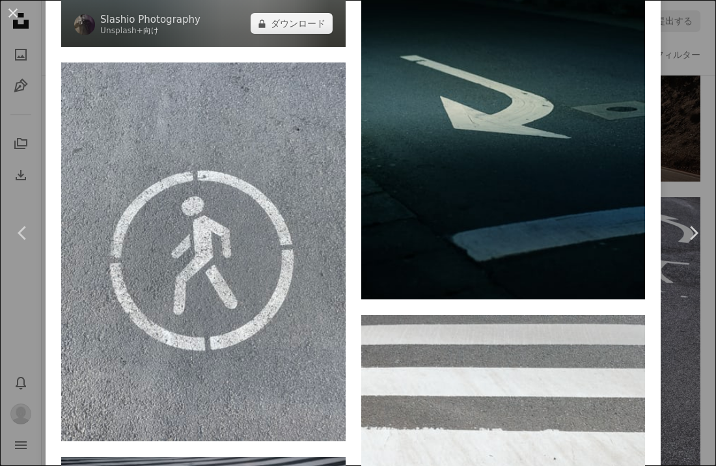
scroll to position [10164, 0]
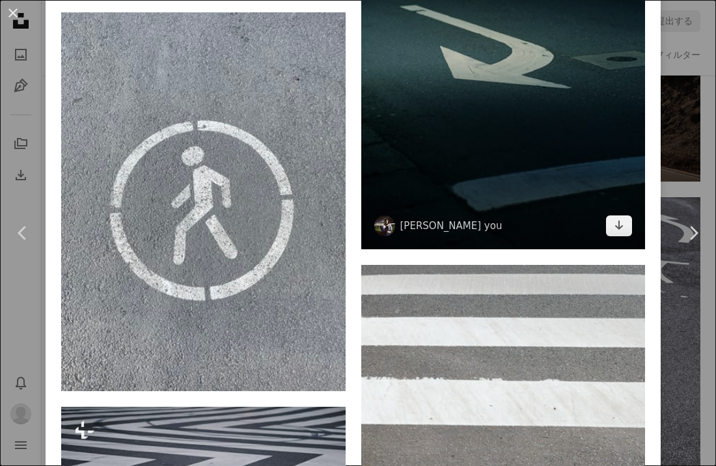
scroll to position [10213, 0]
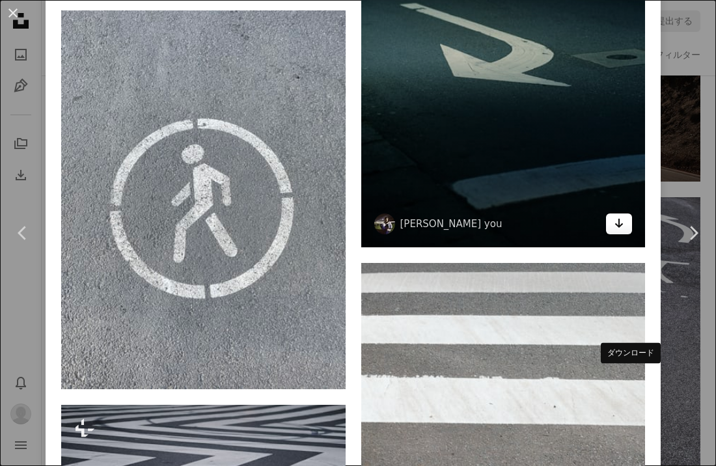
click at [624, 231] on icon "Arrow pointing down" at bounding box center [619, 223] width 10 height 16
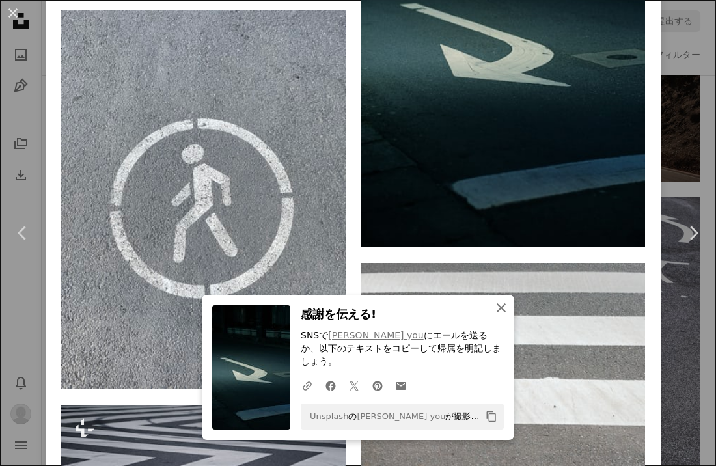
click at [495, 316] on icon "An X shape" at bounding box center [501, 308] width 16 height 16
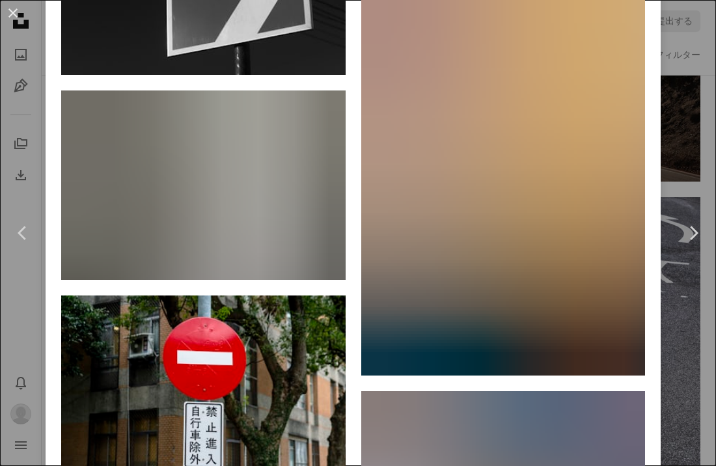
scroll to position [28389, 0]
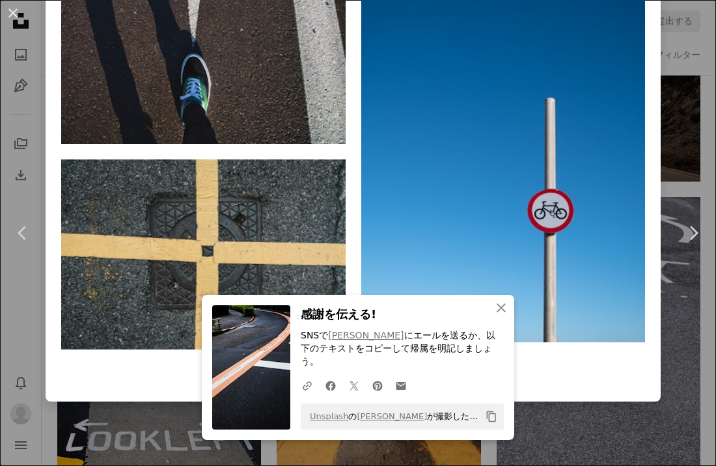
scroll to position [29648, 0]
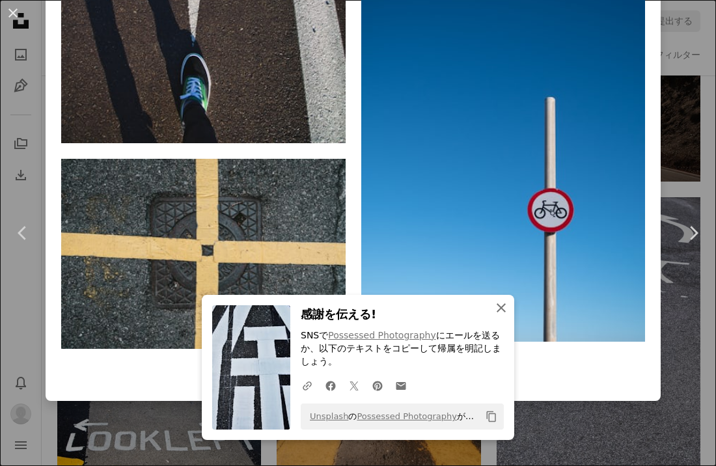
click at [503, 309] on icon "button" at bounding box center [501, 307] width 9 height 9
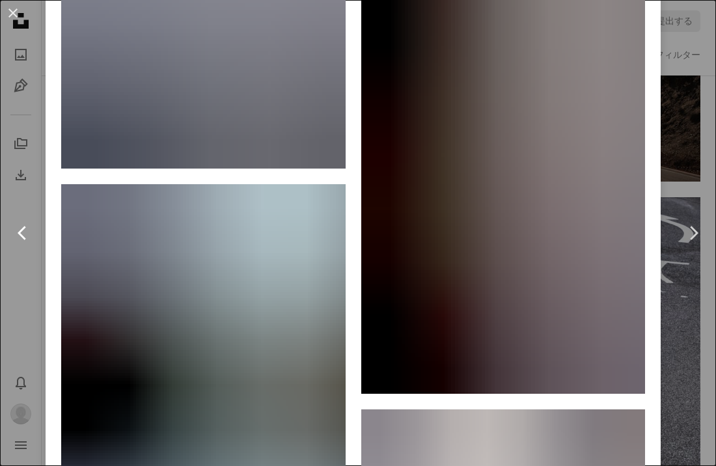
scroll to position [50833, 0]
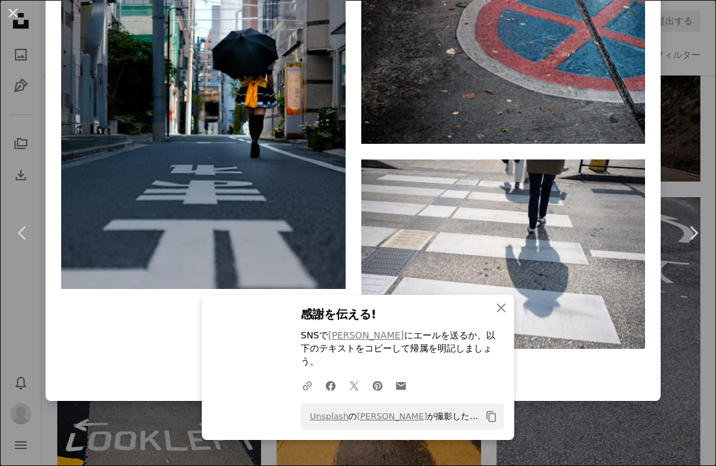
scroll to position [51492, 0]
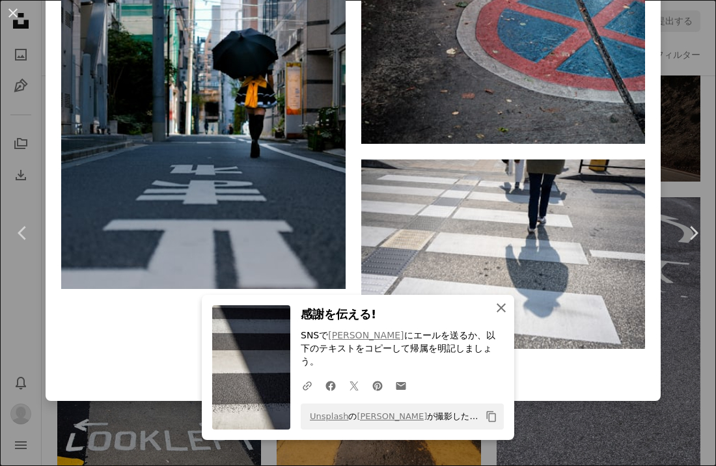
click at [499, 313] on icon "button" at bounding box center [501, 307] width 9 height 9
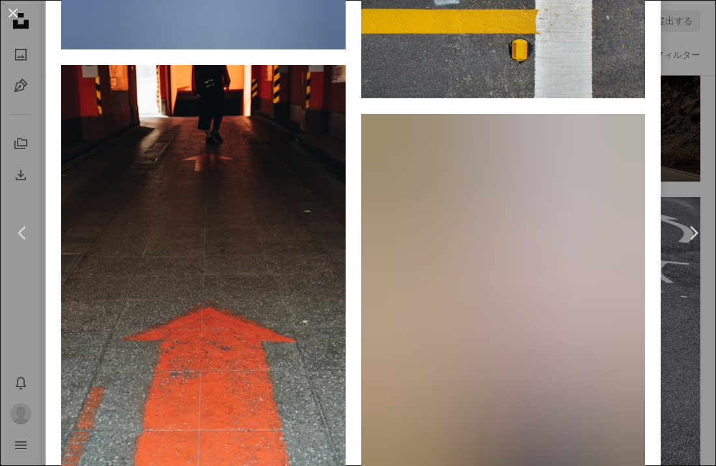
scroll to position [58973, 0]
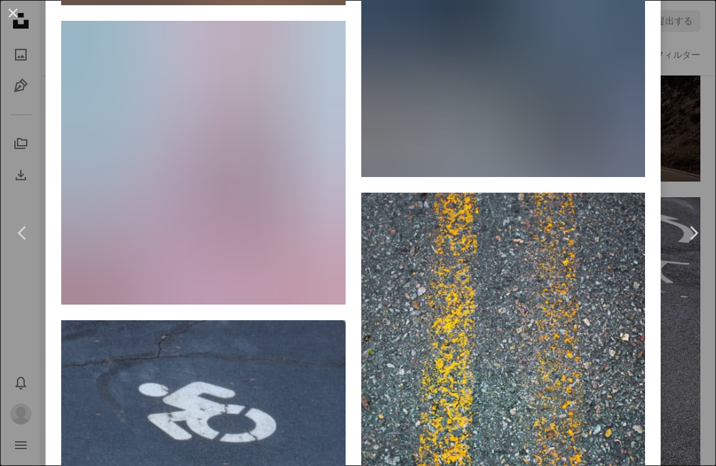
scroll to position [63420, 0]
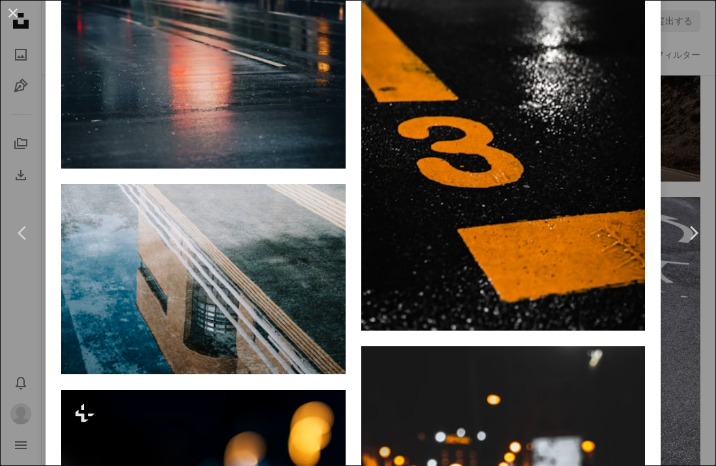
scroll to position [7545, 0]
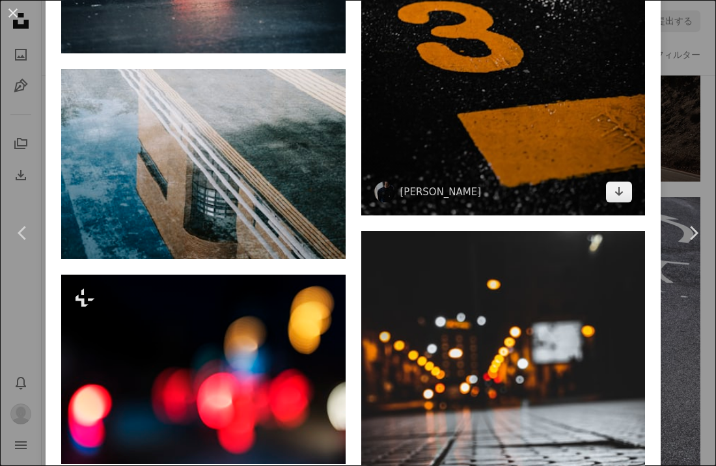
scroll to position [7711, 0]
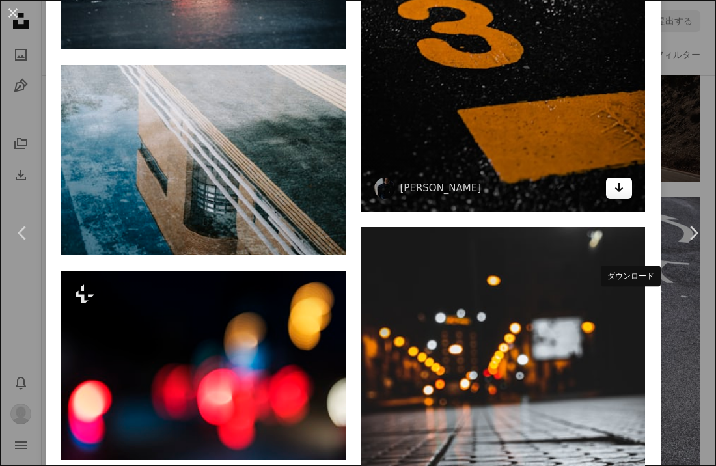
click at [624, 195] on icon "Arrow pointing down" at bounding box center [619, 188] width 10 height 16
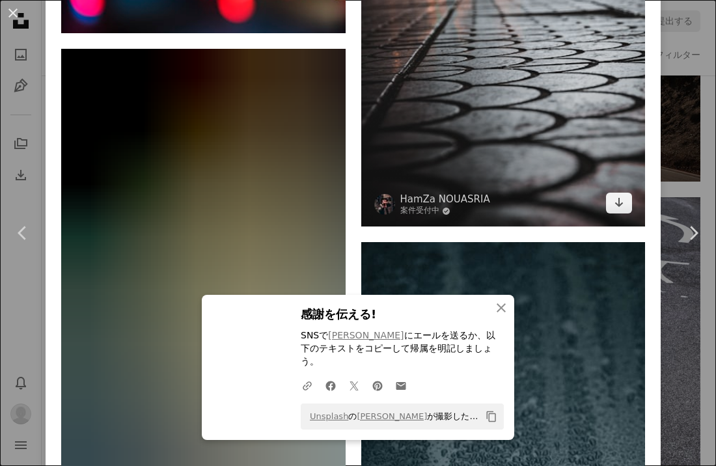
scroll to position [8139, 0]
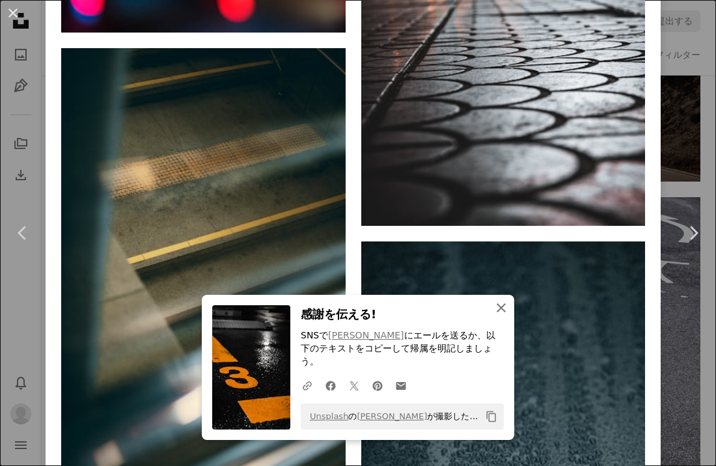
click at [500, 313] on icon "button" at bounding box center [501, 307] width 9 height 9
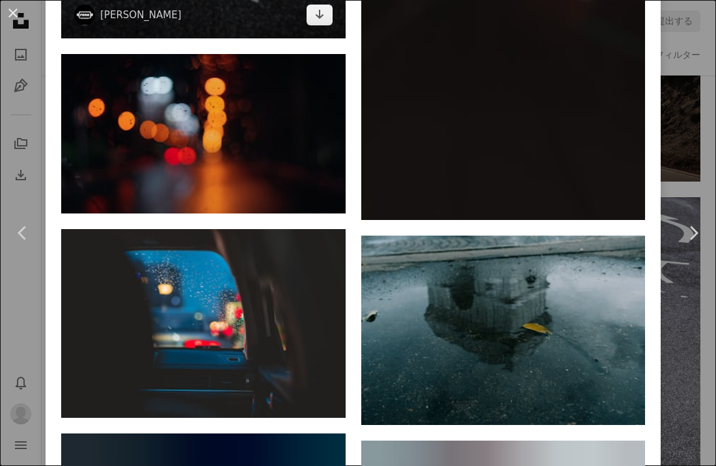
scroll to position [21320, 0]
